Goal: Task Accomplishment & Management: Manage account settings

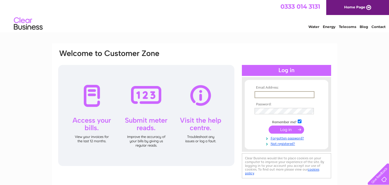
click at [270, 94] on input "text" at bounding box center [285, 94] width 60 height 7
type input "[PERSON_NAME][EMAIL_ADDRESS][DOMAIN_NAME]"
click at [290, 129] on input "submit" at bounding box center [286, 129] width 35 height 8
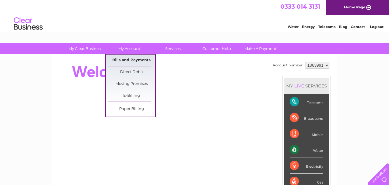
click at [126, 58] on link "Bills and Payments" at bounding box center [132, 60] width 48 height 12
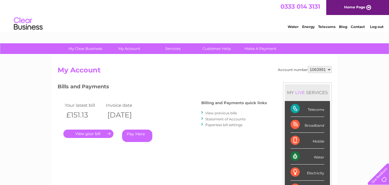
click at [96, 133] on link "." at bounding box center [88, 133] width 50 height 8
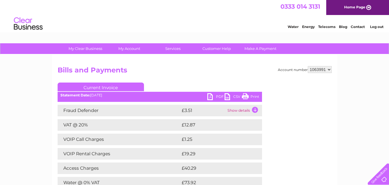
click at [209, 97] on link "PDF" at bounding box center [215, 97] width 17 height 8
click at [378, 26] on link "Log out" at bounding box center [377, 26] width 14 height 4
